Goal: Task Accomplishment & Management: Use online tool/utility

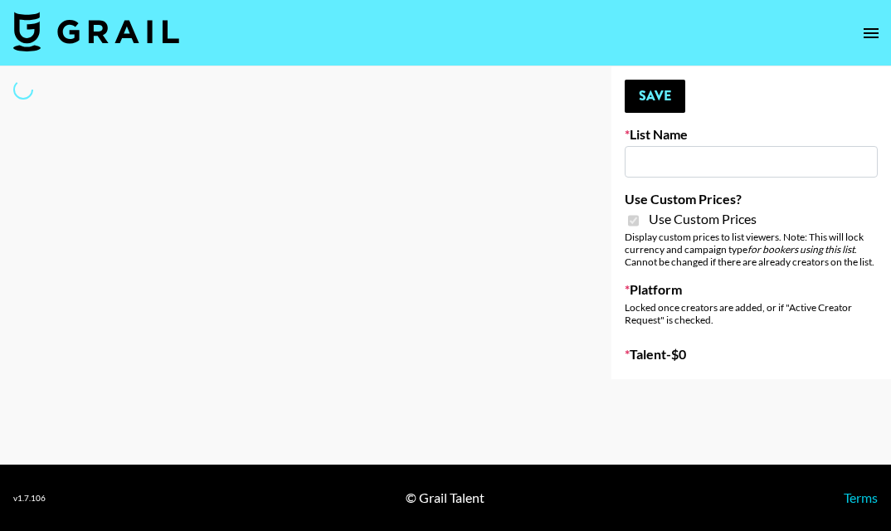
type input "Evry Jewels"
checkbox input "true"
select select "Brand"
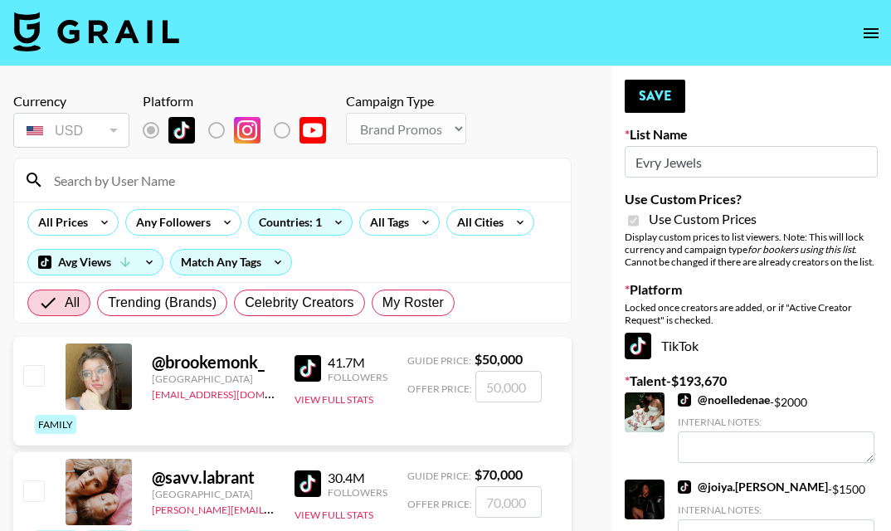
click at [346, 178] on input at bounding box center [302, 180] width 517 height 27
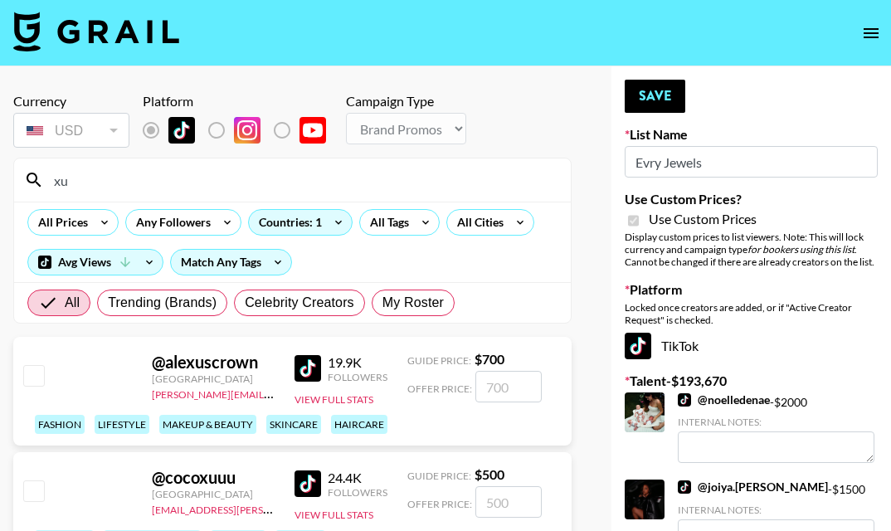
type input "x"
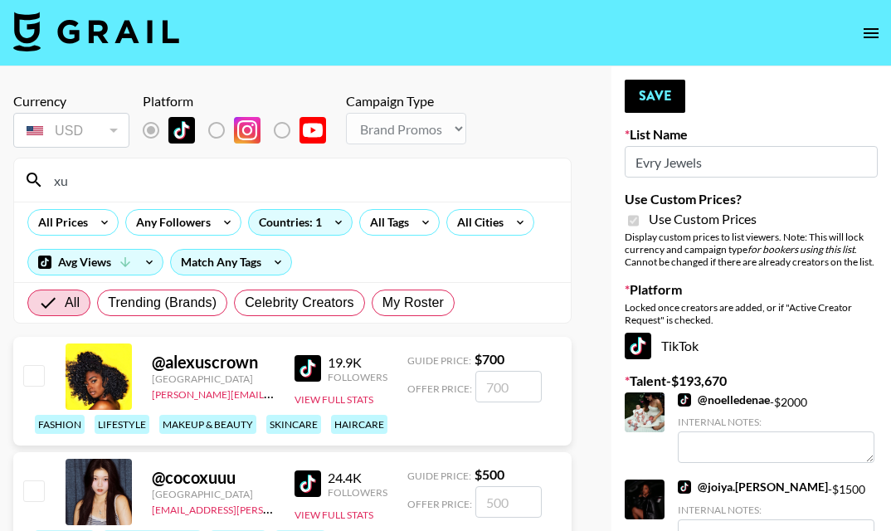
type input "x"
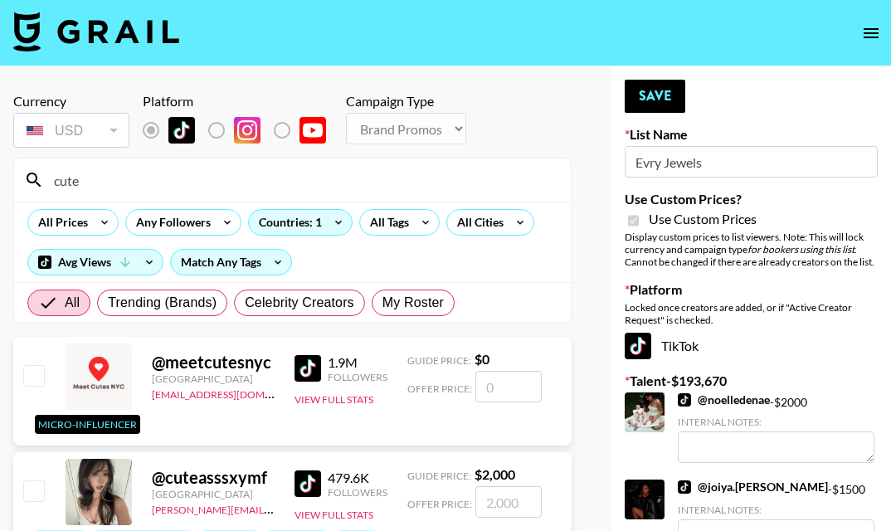
type input "cute"
click at [528, 500] on input "number" at bounding box center [508, 502] width 66 height 32
checkbox input "true"
type input "3500"
click at [666, 99] on button "Save" at bounding box center [654, 96] width 61 height 33
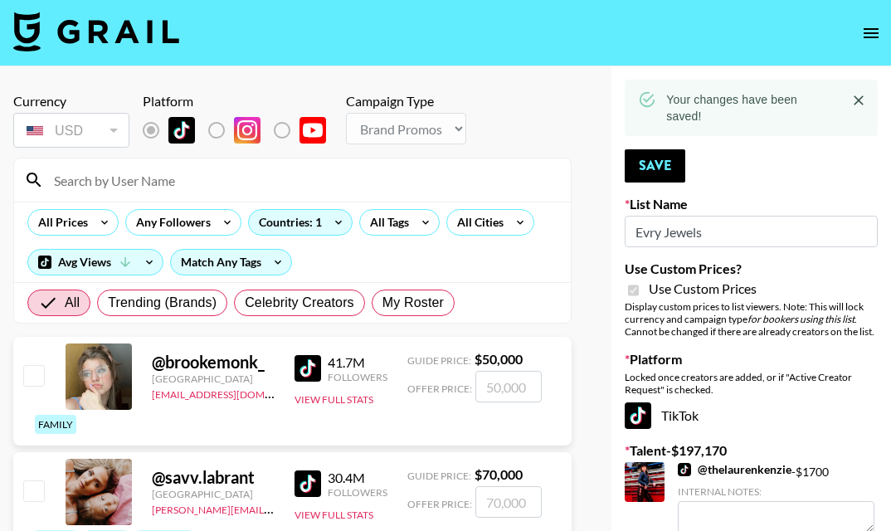
click at [409, 182] on input at bounding box center [302, 180] width 517 height 27
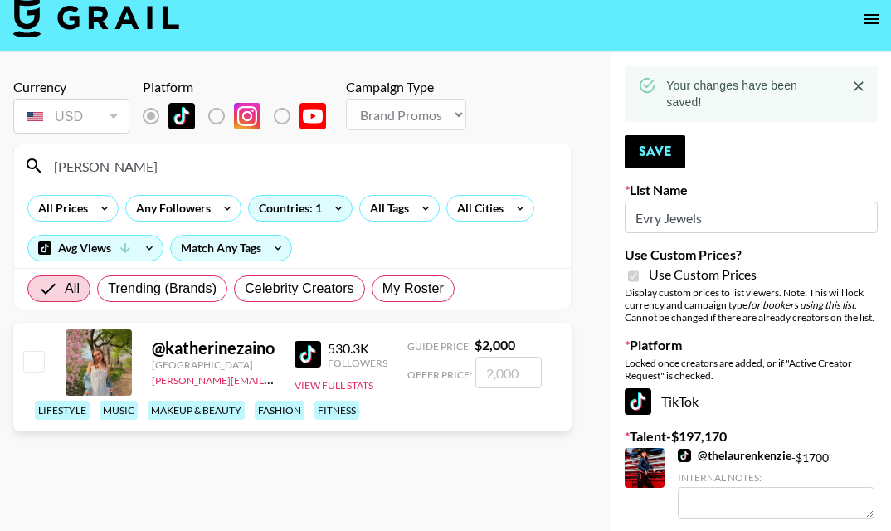
scroll to position [15, 0]
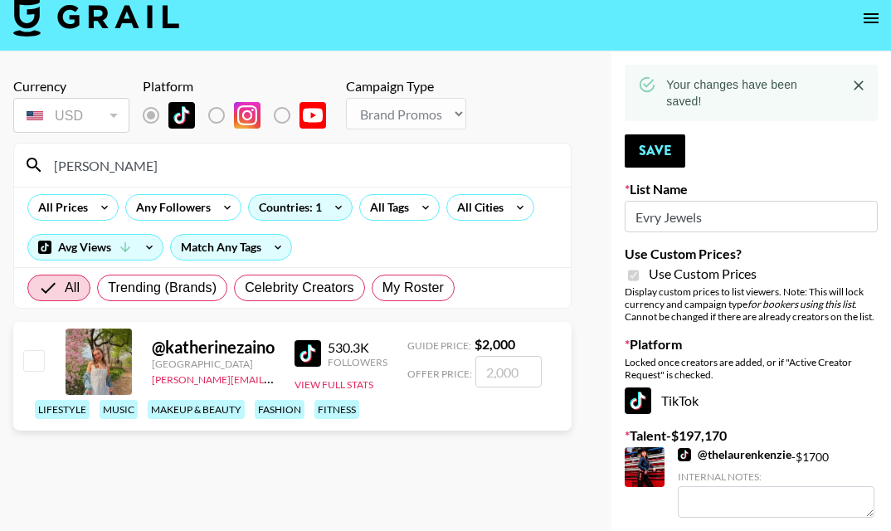
type input "[PERSON_NAME]"
click at [522, 368] on input "number" at bounding box center [508, 372] width 66 height 32
checkbox input "true"
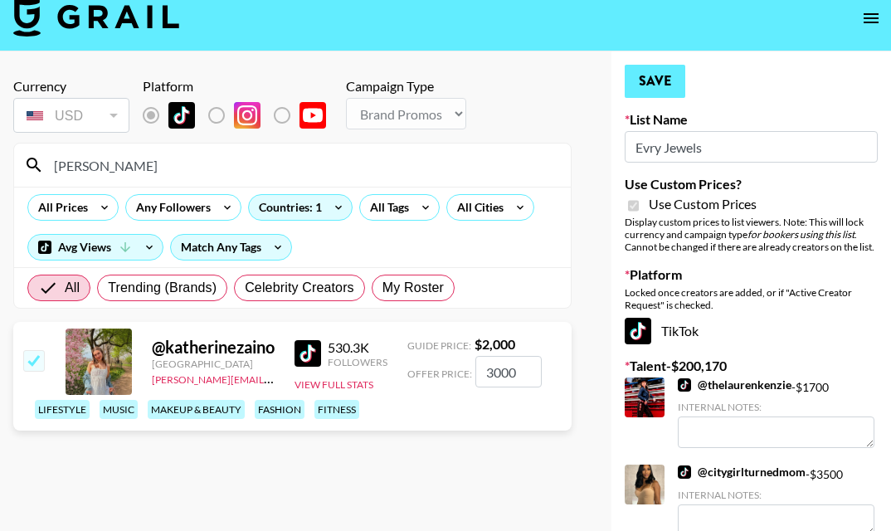
type input "3000"
click at [635, 77] on button "Save" at bounding box center [654, 81] width 61 height 33
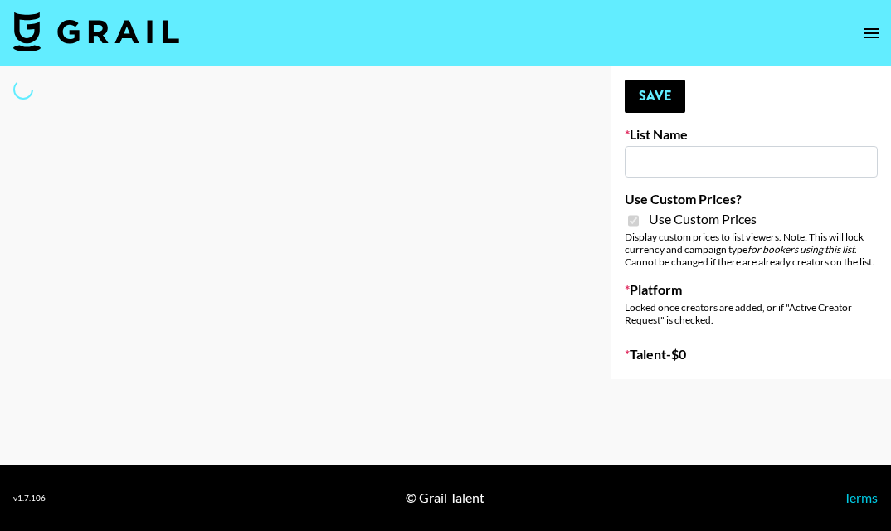
type input "SLG Strategy Game"
checkbox input "true"
select select "Brand"
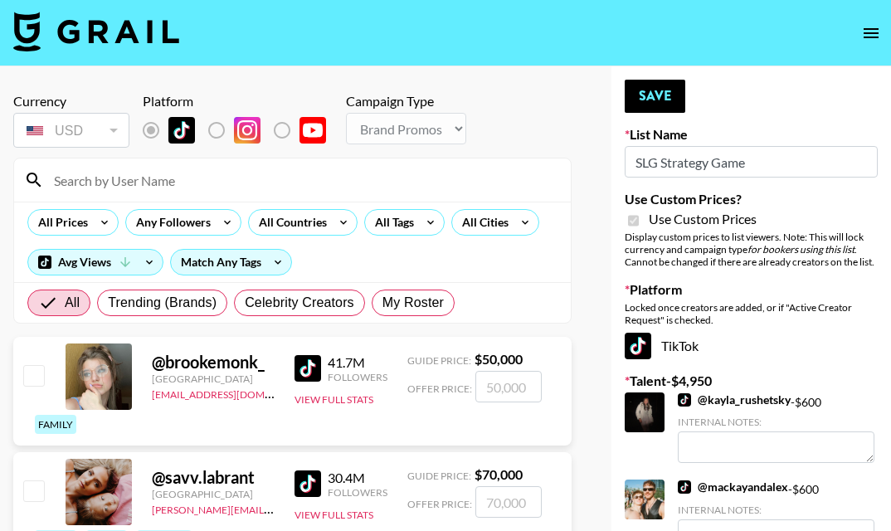
click at [450, 181] on input at bounding box center [302, 180] width 517 height 27
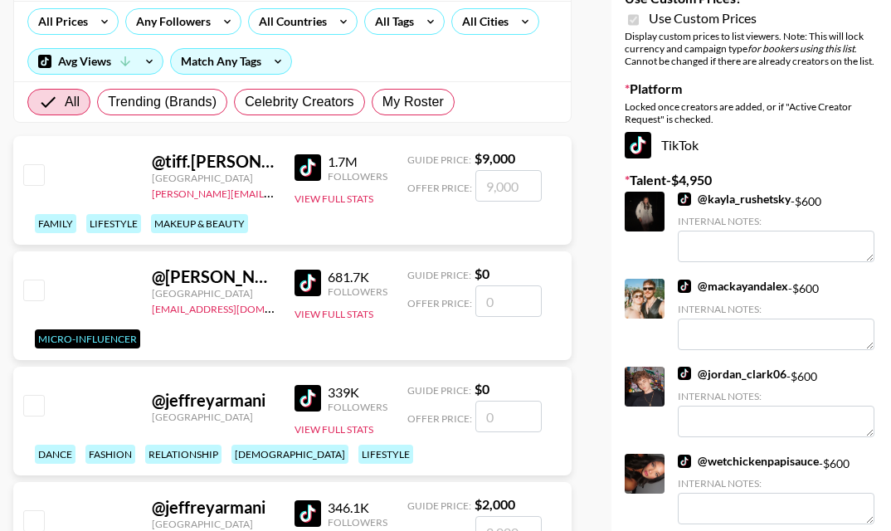
scroll to position [172, 0]
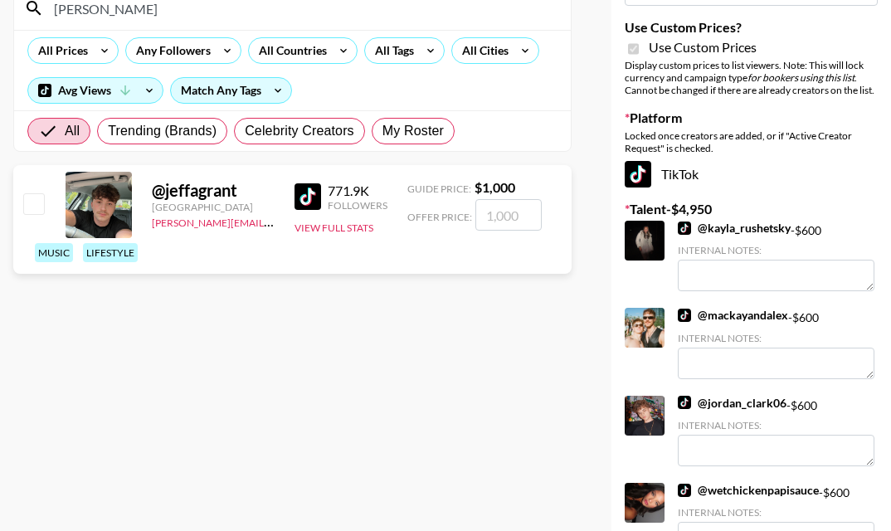
type input "jeffa"
click at [222, 391] on div "Currency USD USD ​ Platform Campaign Type Choose Type... Song Promos Brand Prom…" at bounding box center [292, 471] width 585 height 1152
click at [493, 209] on input "number" at bounding box center [508, 215] width 66 height 32
checkbox input "true"
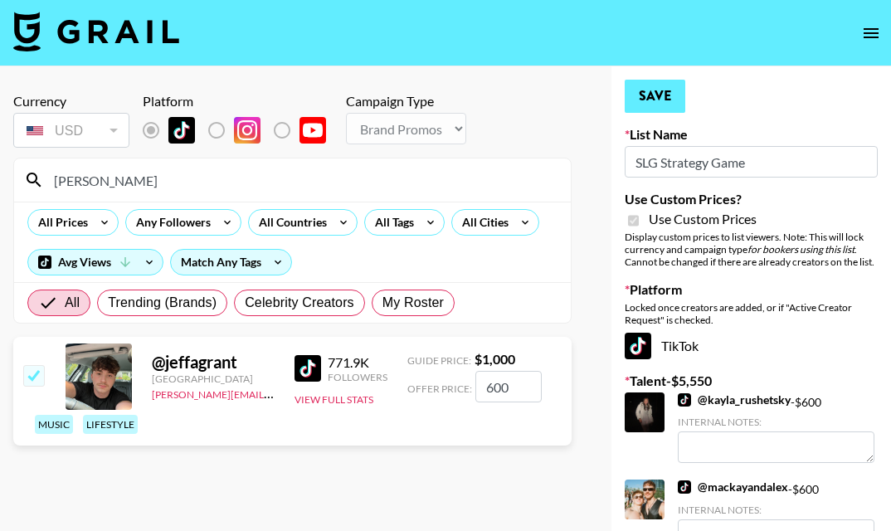
type input "600"
click at [642, 100] on button "Save" at bounding box center [654, 96] width 61 height 33
